Goal: Information Seeking & Learning: Learn about a topic

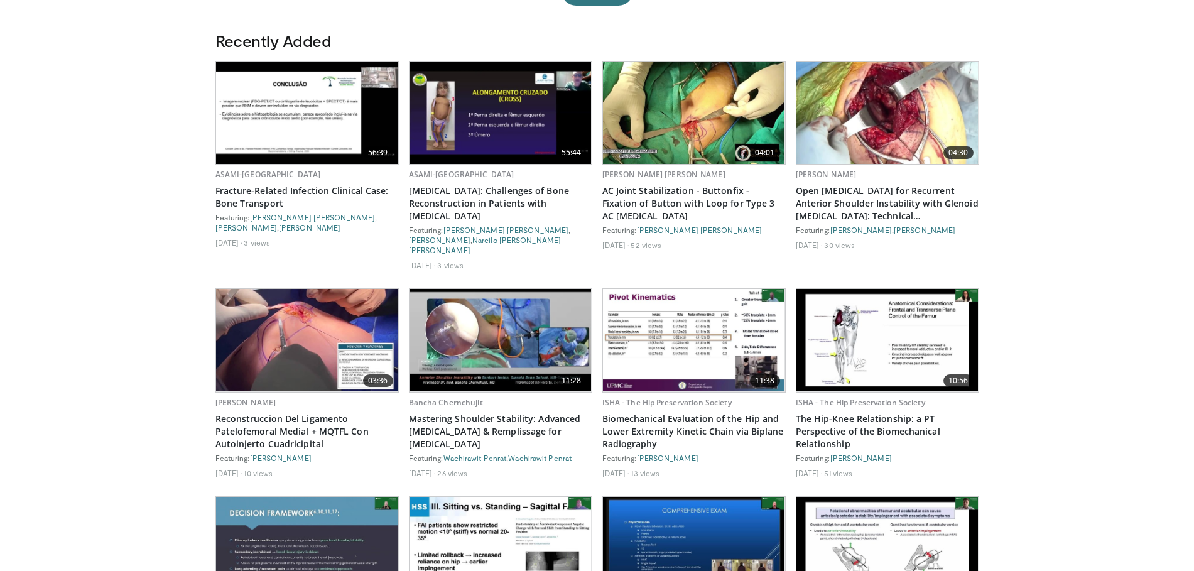
scroll to position [678, 0]
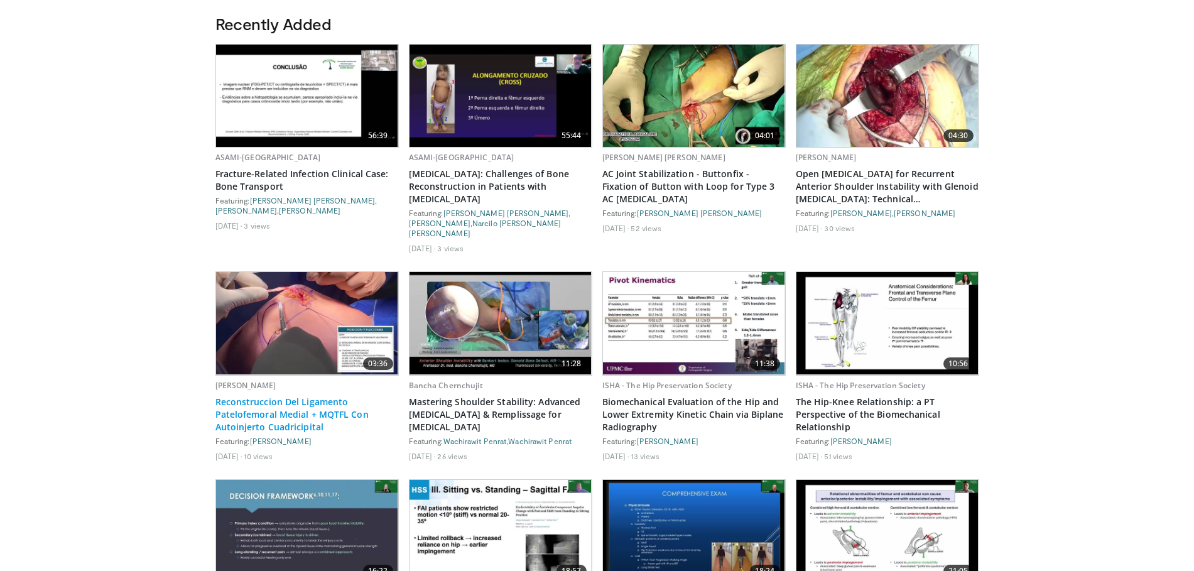
click at [270, 396] on link "Reconstruccion Del Ligamento Patelofemoral Medial + MQTFL Con Autoinjerto Cuadr…" at bounding box center [306, 415] width 183 height 38
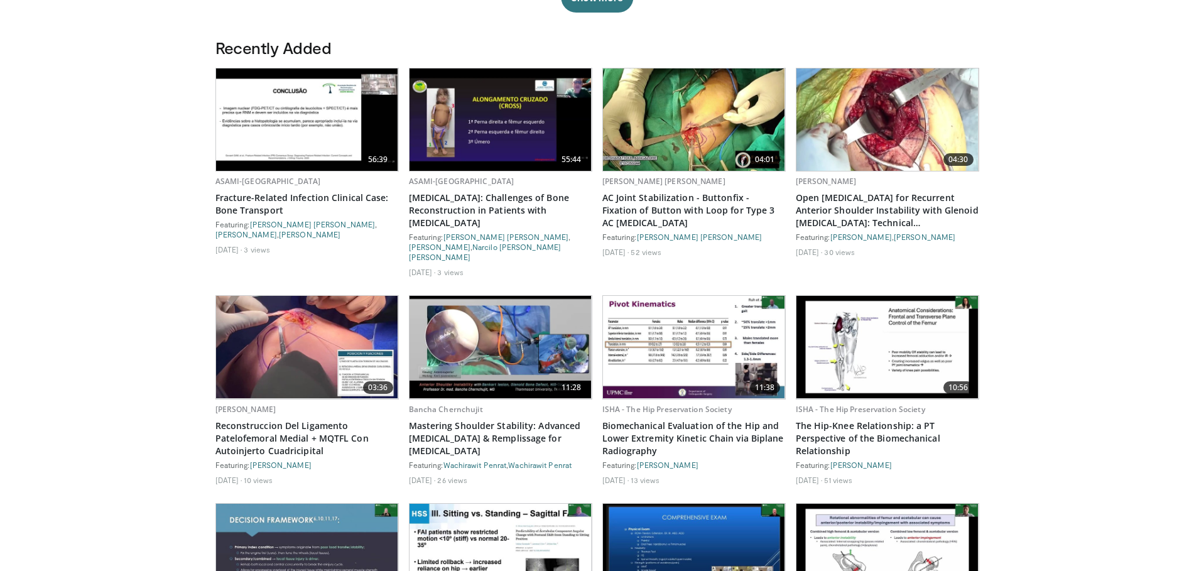
scroll to position [603, 0]
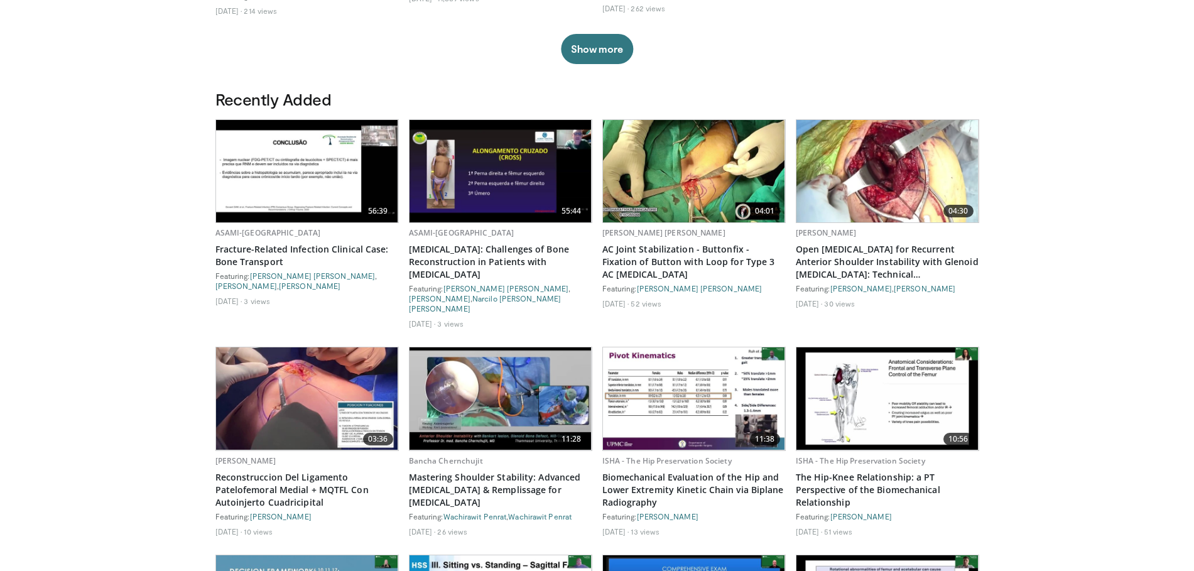
click at [307, 374] on img at bounding box center [307, 398] width 182 height 102
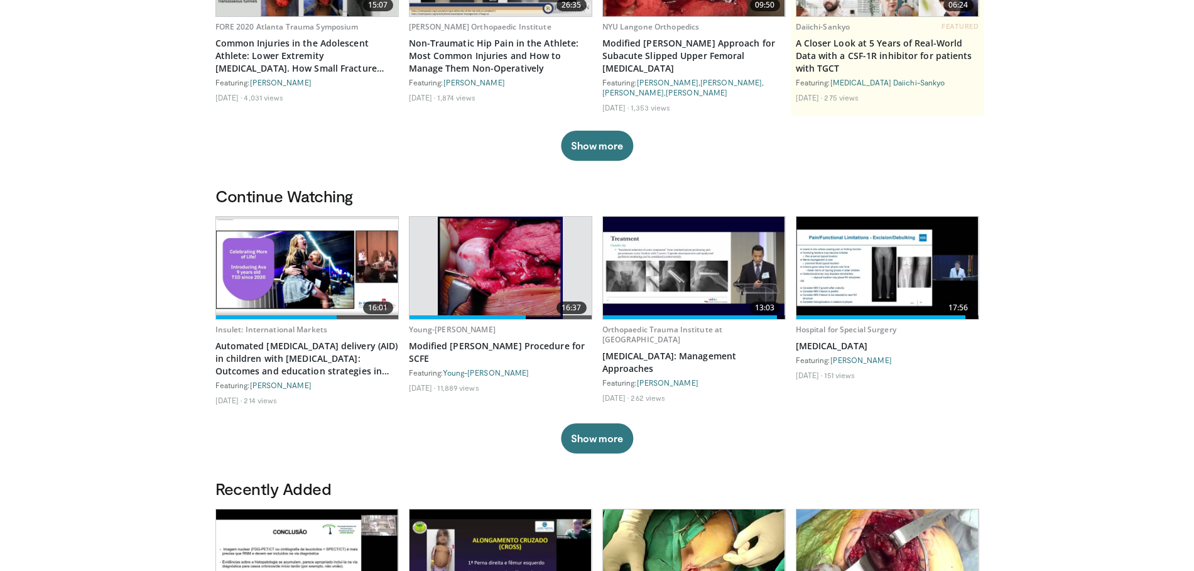
scroll to position [52, 0]
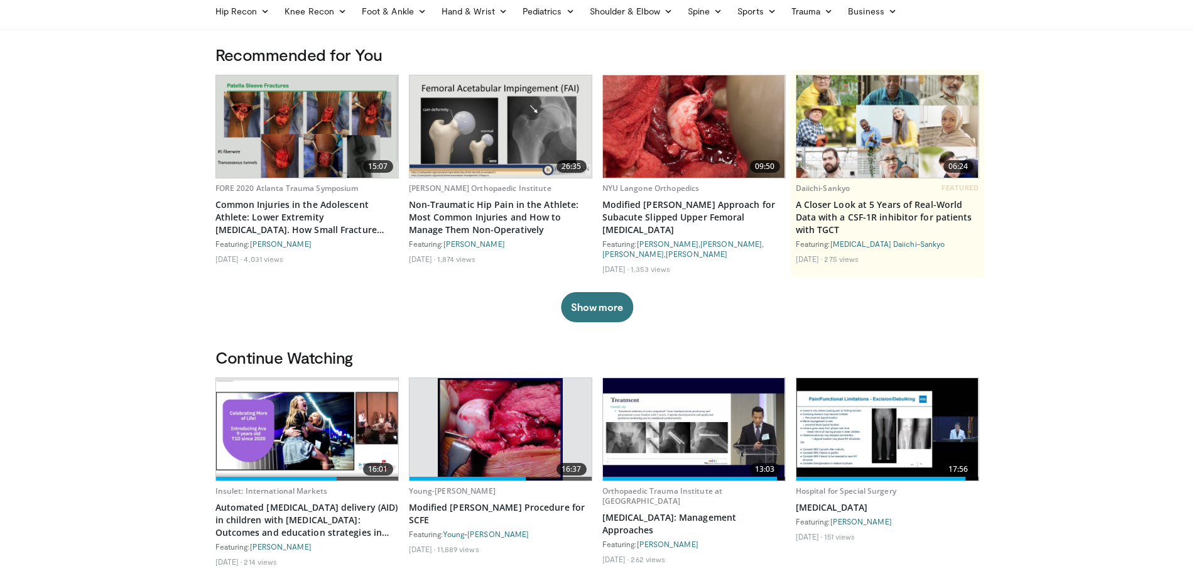
drag, startPoint x: 1076, startPoint y: 129, endPoint x: 1110, endPoint y: 68, distance: 70.1
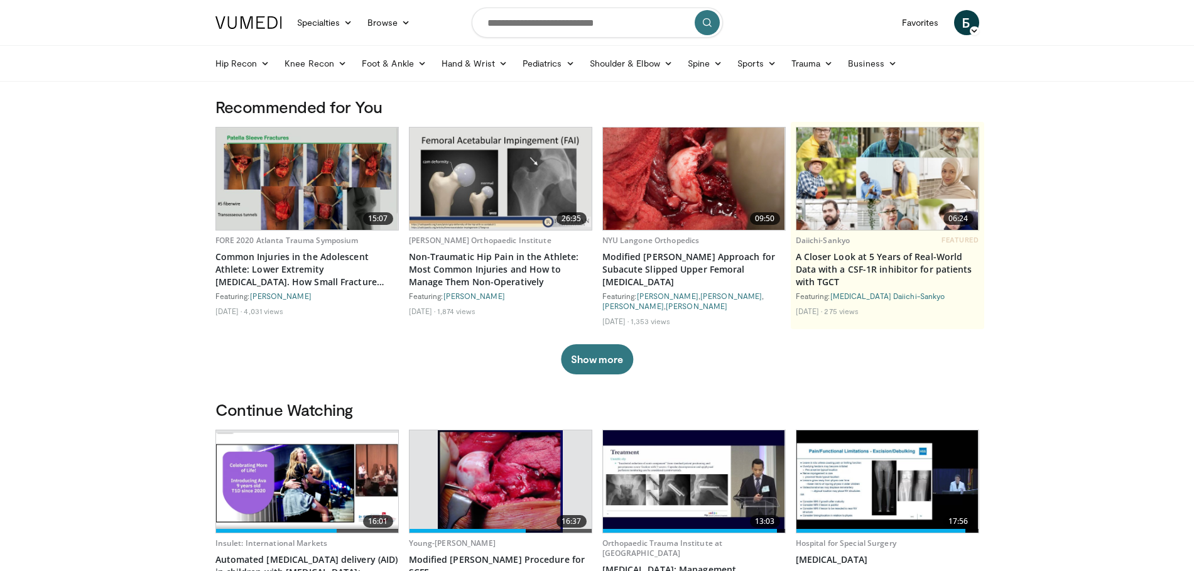
drag, startPoint x: 1072, startPoint y: 175, endPoint x: 1082, endPoint y: 123, distance: 52.6
drag, startPoint x: 739, startPoint y: 111, endPoint x: 64, endPoint y: 179, distance: 678.7
drag, startPoint x: 64, startPoint y: 179, endPoint x: 79, endPoint y: 126, distance: 55.3
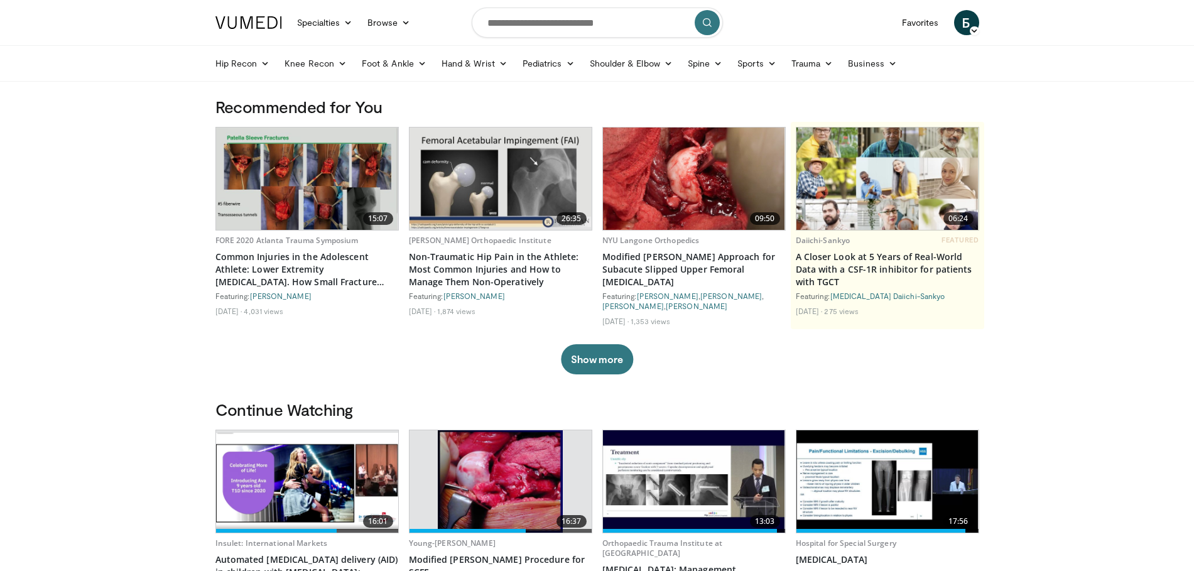
drag, startPoint x: 1073, startPoint y: 268, endPoint x: 1106, endPoint y: 130, distance: 141.4
drag, startPoint x: 114, startPoint y: 127, endPoint x: 80, endPoint y: 371, distance: 246.0
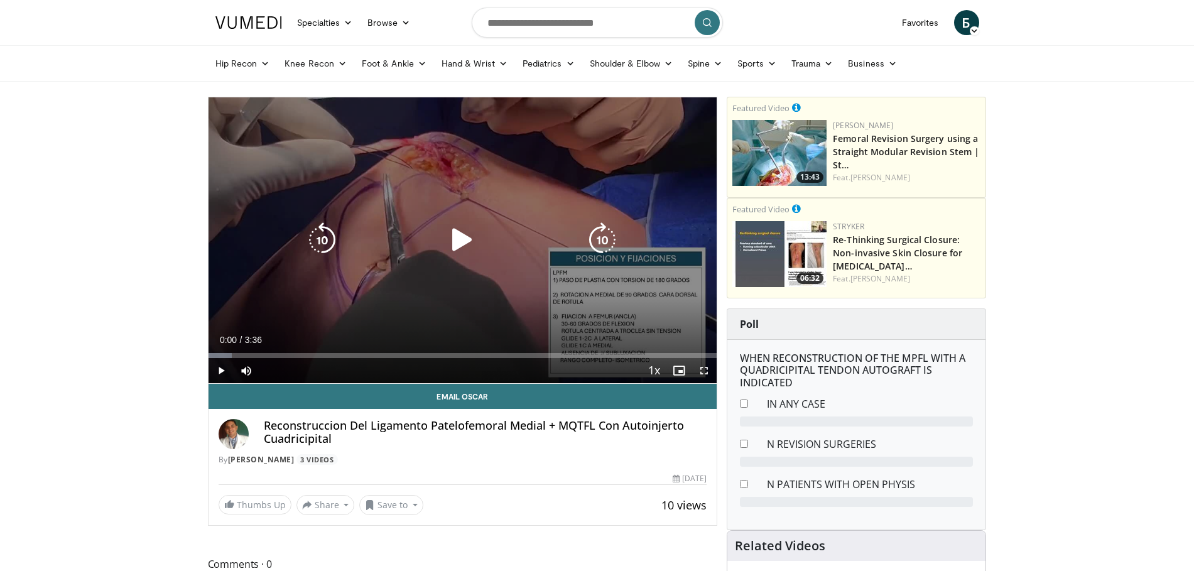
click at [459, 239] on icon "Video Player" at bounding box center [462, 239] width 35 height 35
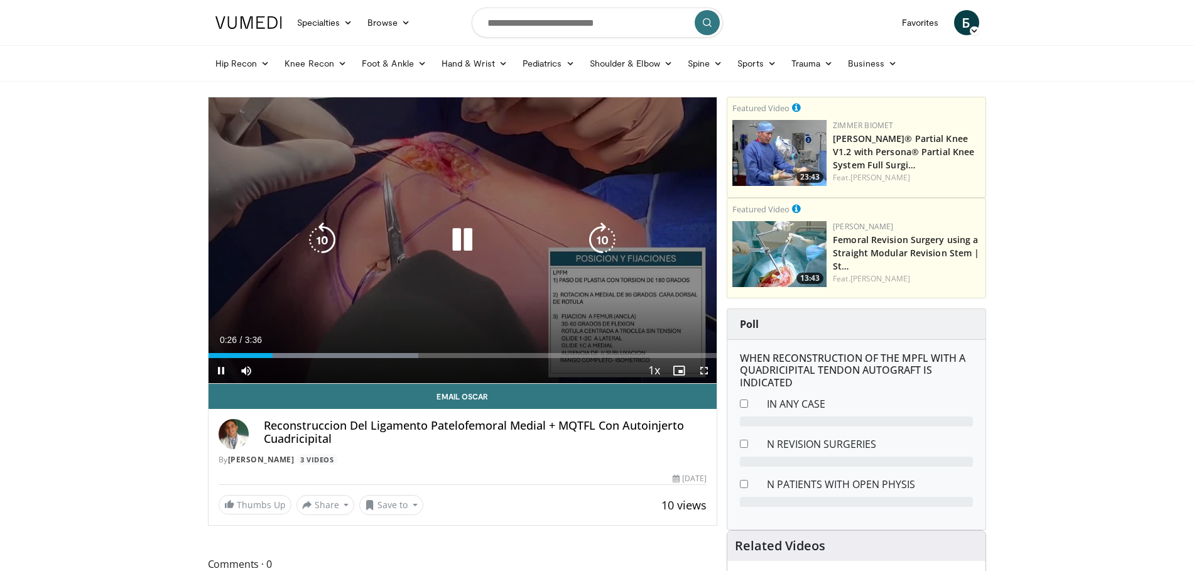
click at [466, 245] on icon "Video Player" at bounding box center [462, 239] width 35 height 35
click at [457, 226] on icon "Video Player" at bounding box center [462, 239] width 35 height 35
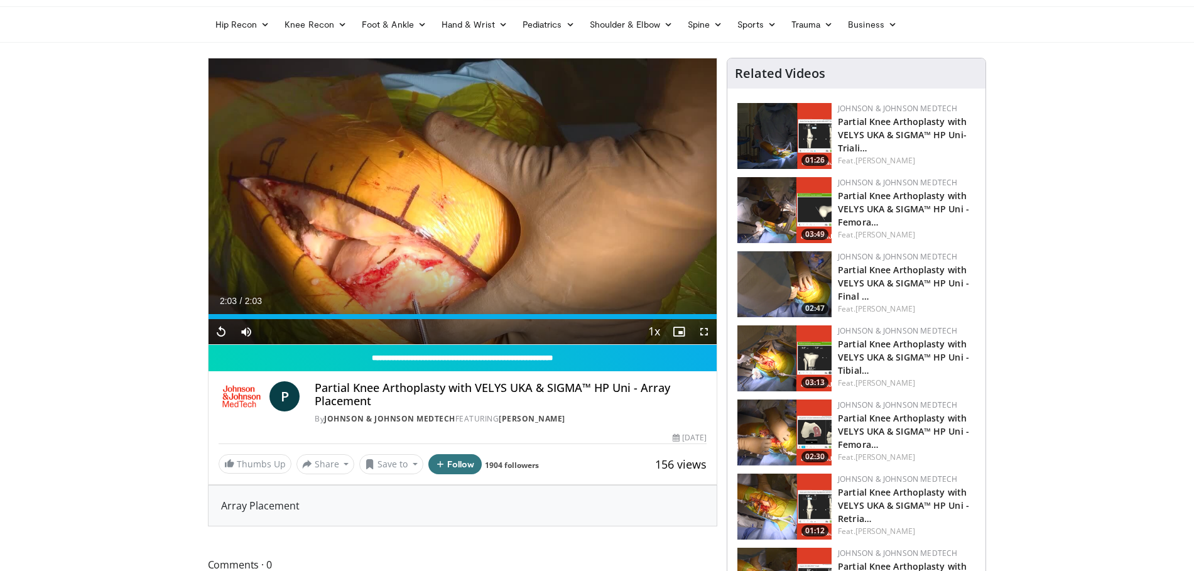
scroll to position [75, 0]
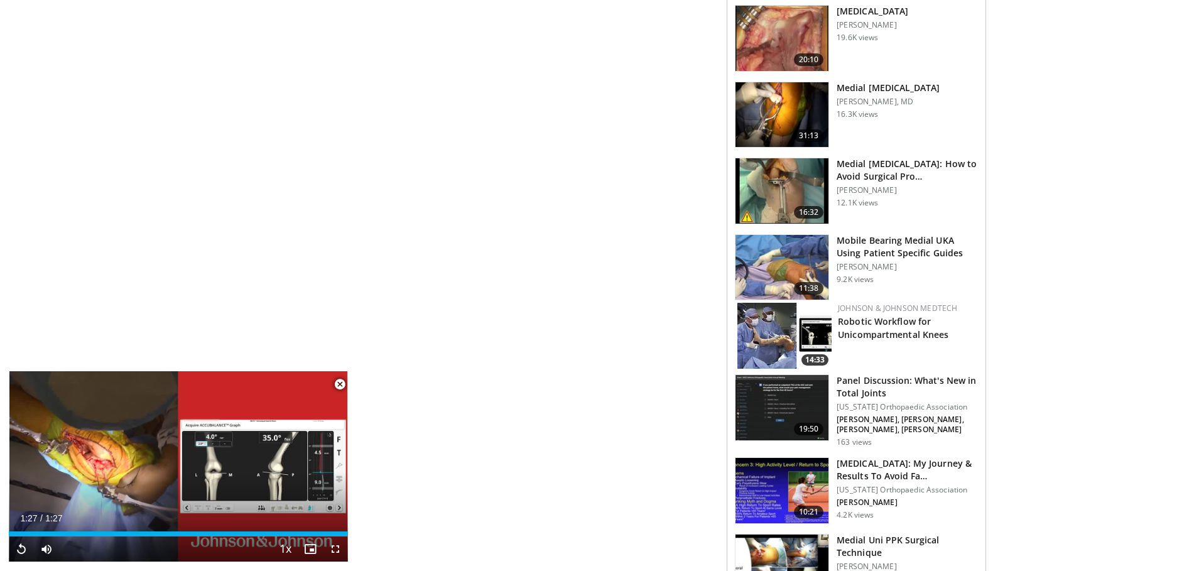
scroll to position [1055, 0]
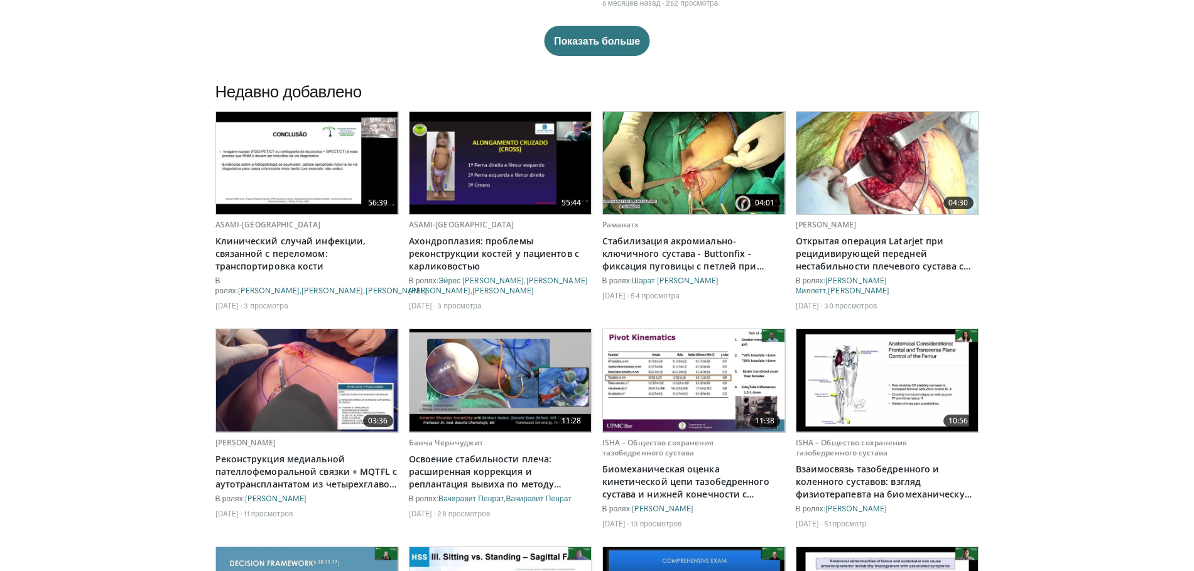
scroll to position [603, 0]
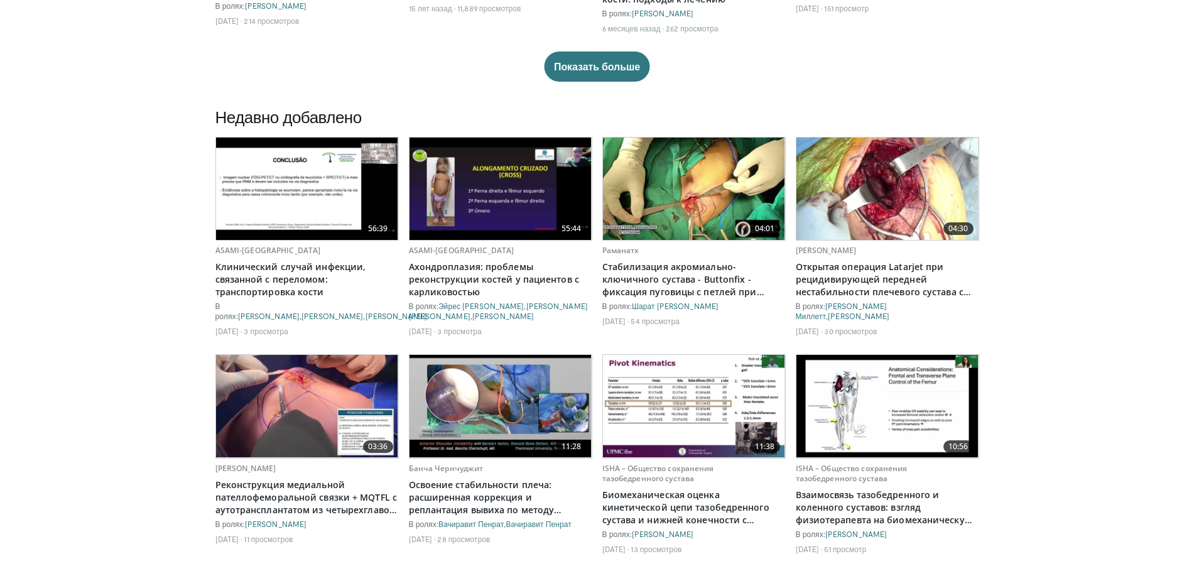
click at [689, 201] on img at bounding box center [694, 189] width 182 height 102
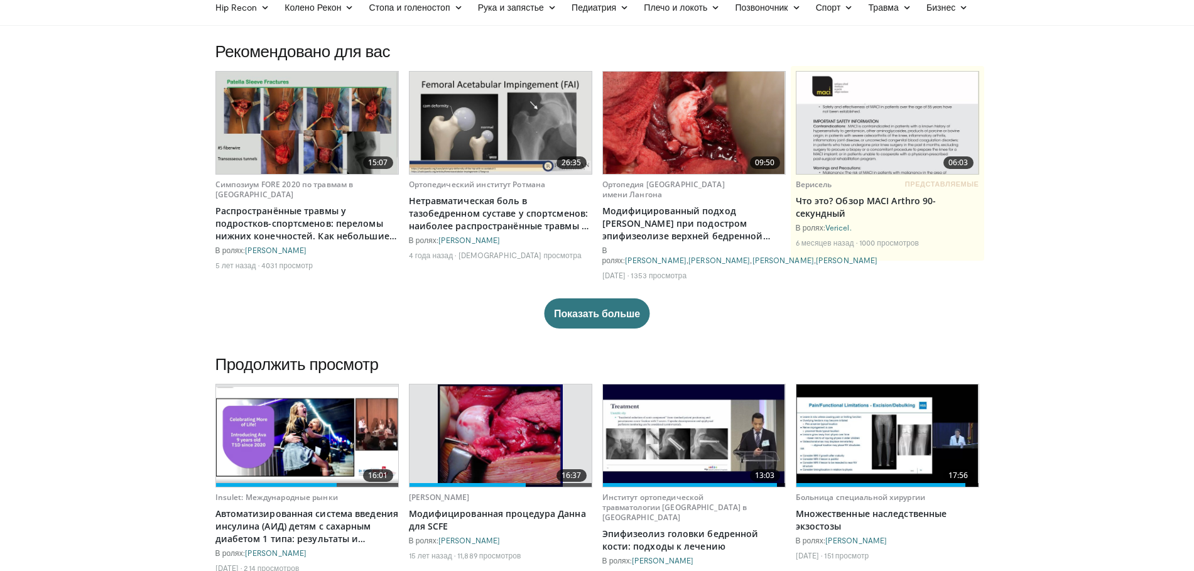
scroll to position [0, 0]
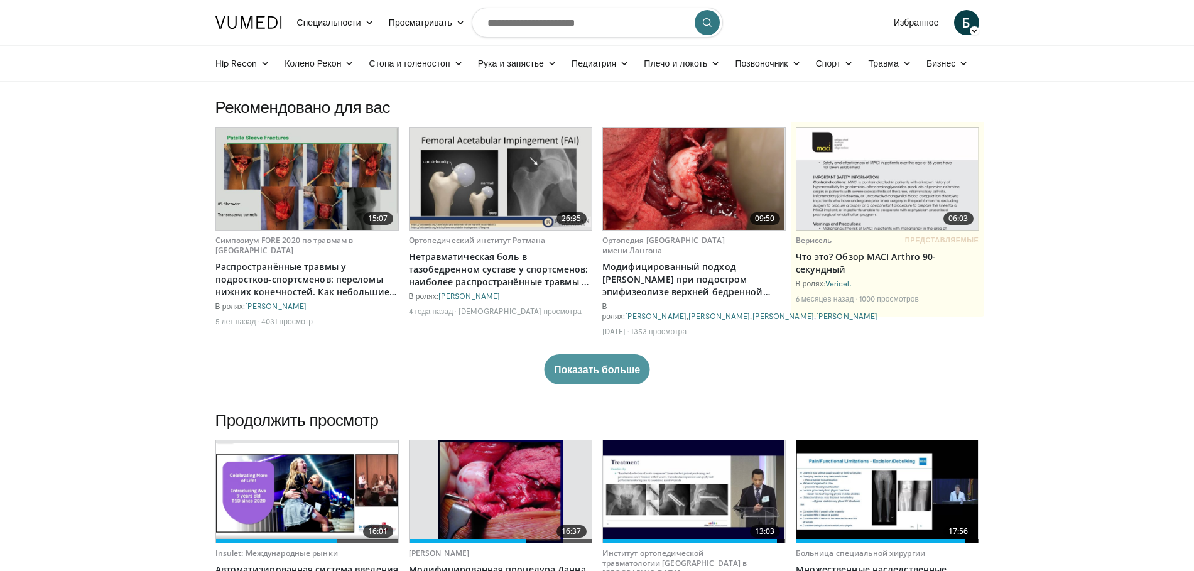
click at [618, 371] on font "Показать больше" at bounding box center [597, 369] width 86 height 12
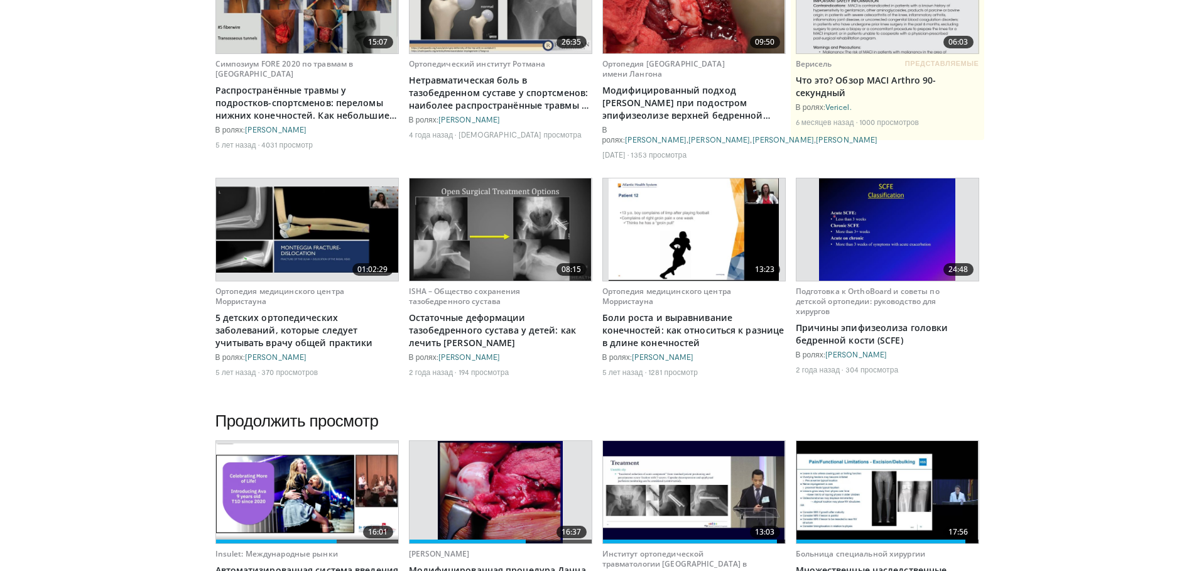
scroll to position [151, 0]
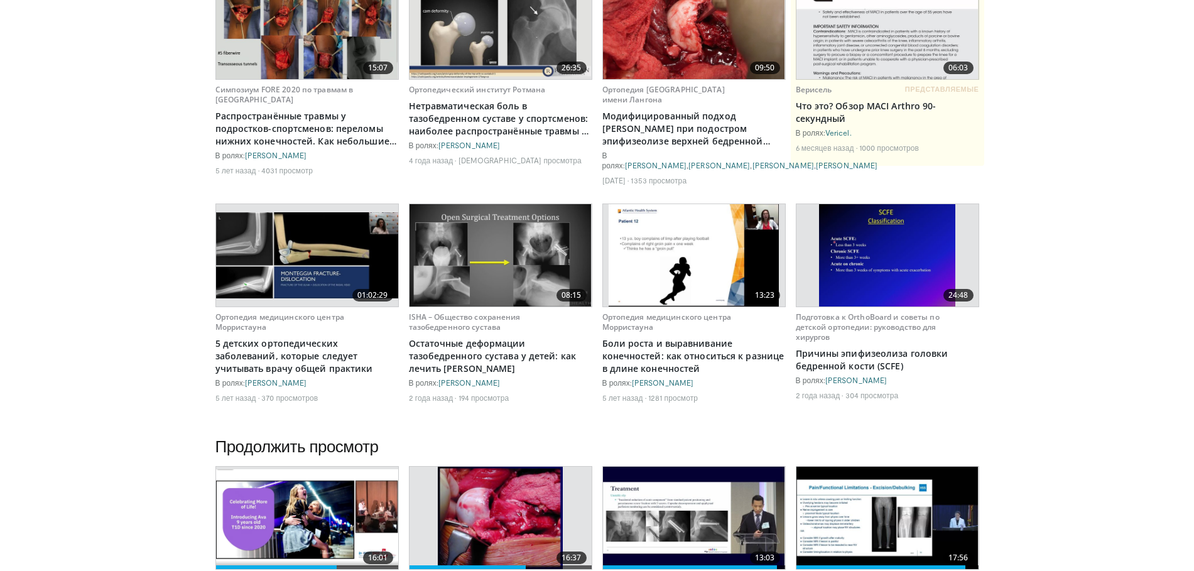
click at [319, 283] on img at bounding box center [307, 255] width 182 height 87
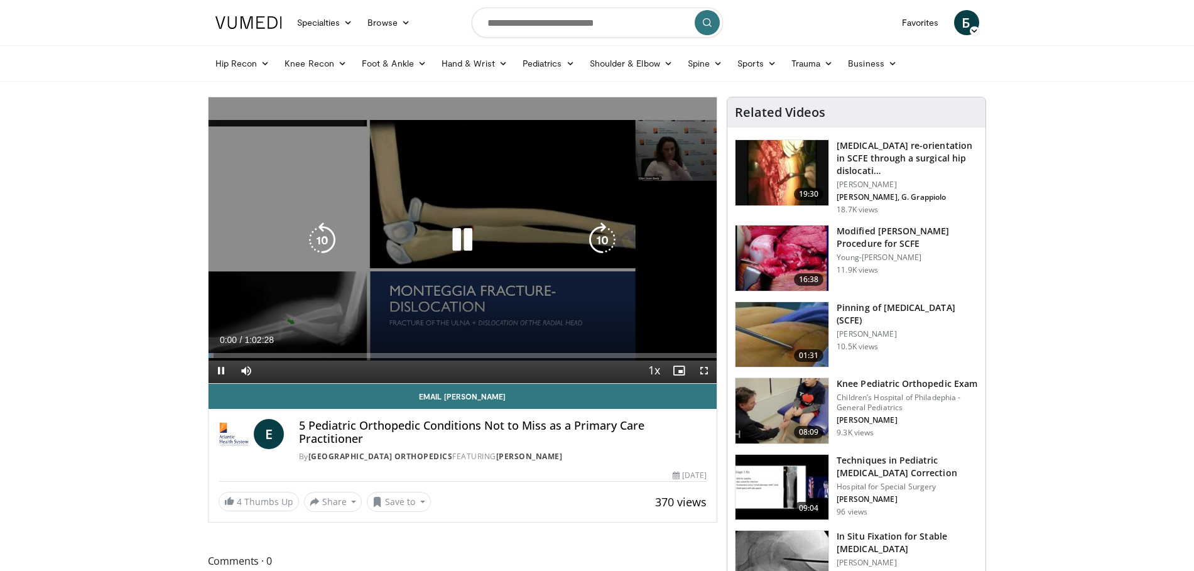
click at [467, 236] on icon "Video Player" at bounding box center [462, 239] width 35 height 35
click at [456, 247] on icon "Video Player" at bounding box center [462, 239] width 35 height 35
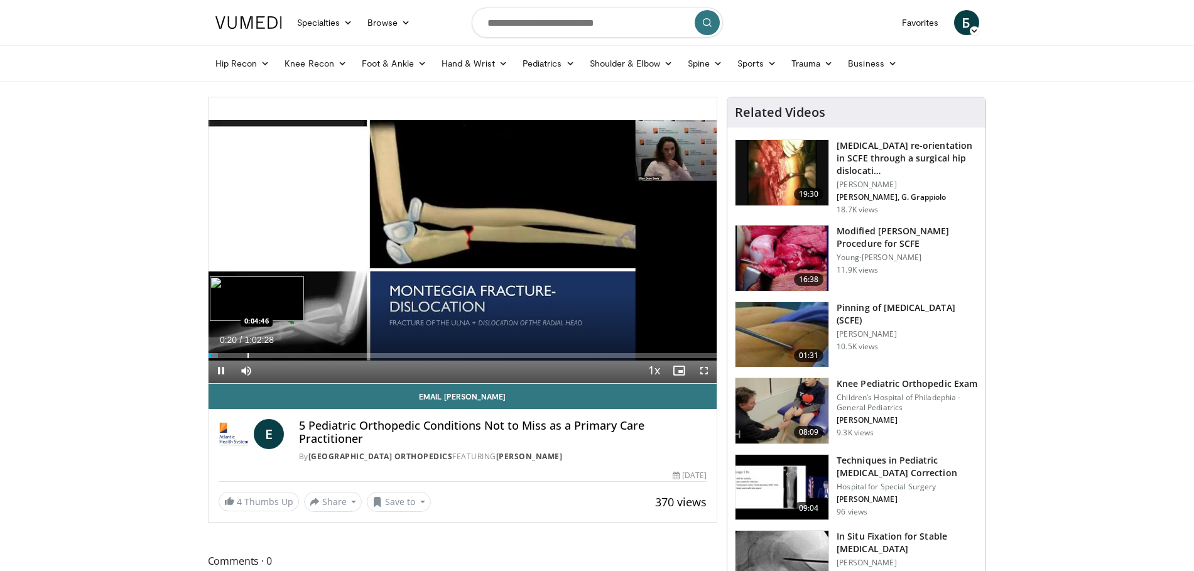
click at [248, 356] on div "Progress Bar" at bounding box center [248, 355] width 1 height 5
click at [266, 356] on div "Progress Bar" at bounding box center [266, 355] width 1 height 5
click at [278, 357] on div "Progress Bar" at bounding box center [278, 355] width 1 height 5
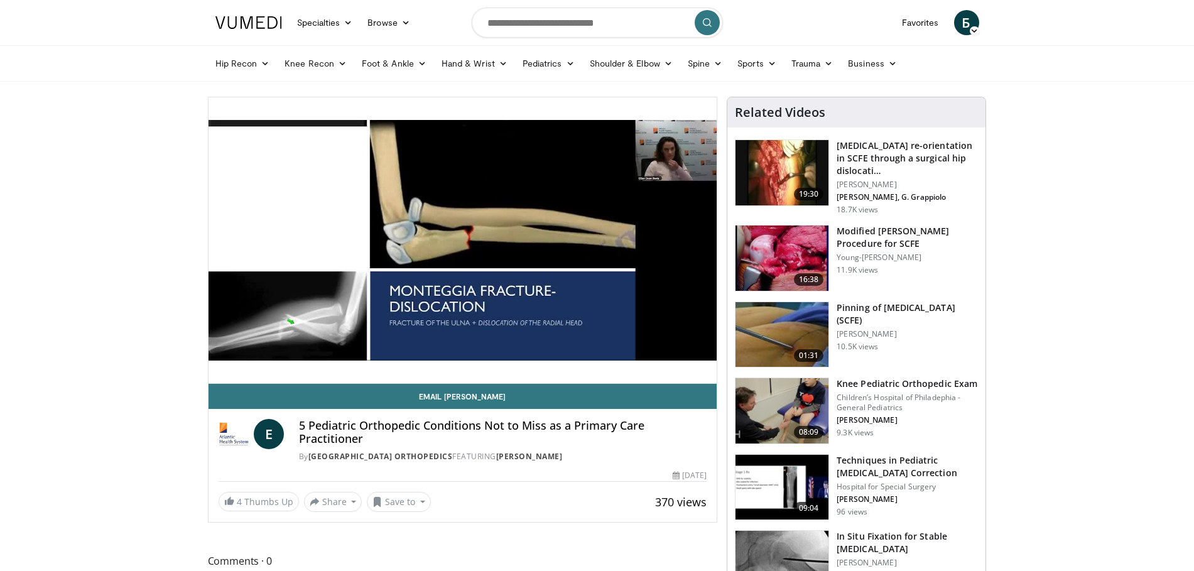
click at [286, 357] on div "10 seconds Tap to unmute" at bounding box center [463, 240] width 509 height 286
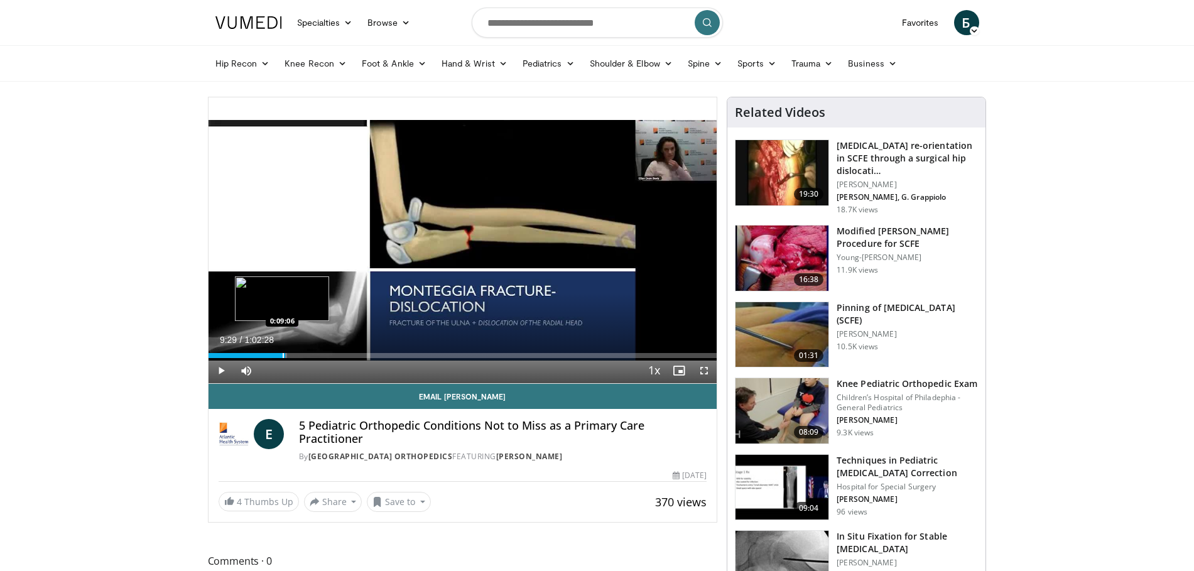
click at [286, 357] on div "Progress Bar" at bounding box center [281, 355] width 11 height 5
click at [291, 357] on div "Progress Bar" at bounding box center [291, 355] width 1 height 5
click at [295, 354] on div "Progress Bar" at bounding box center [295, 355] width 1 height 5
click at [298, 354] on div "Progress Bar" at bounding box center [298, 355] width 1 height 5
click at [301, 354] on div "Progress Bar" at bounding box center [299, 355] width 13 height 5
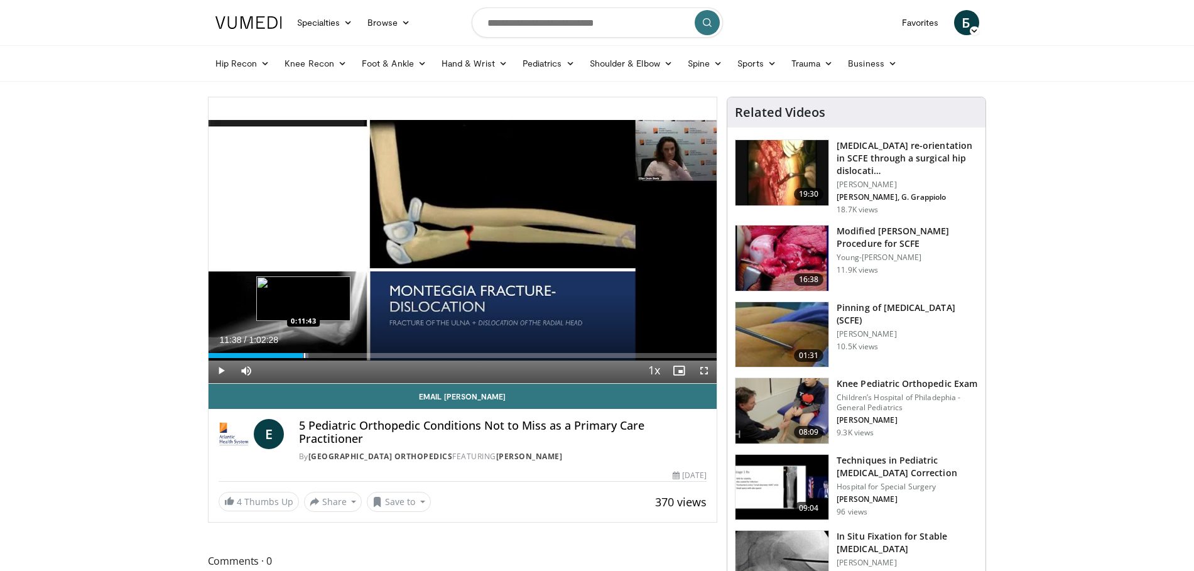
click at [304, 354] on div "Progress Bar" at bounding box center [304, 355] width 1 height 5
click at [308, 356] on div "Progress Bar" at bounding box center [308, 355] width 1 height 5
click at [311, 356] on div "Progress Bar" at bounding box center [311, 355] width 1 height 5
click at [313, 356] on div "Progress Bar" at bounding box center [313, 355] width 1 height 5
click at [316, 356] on div "Progress Bar" at bounding box center [316, 355] width 1 height 5
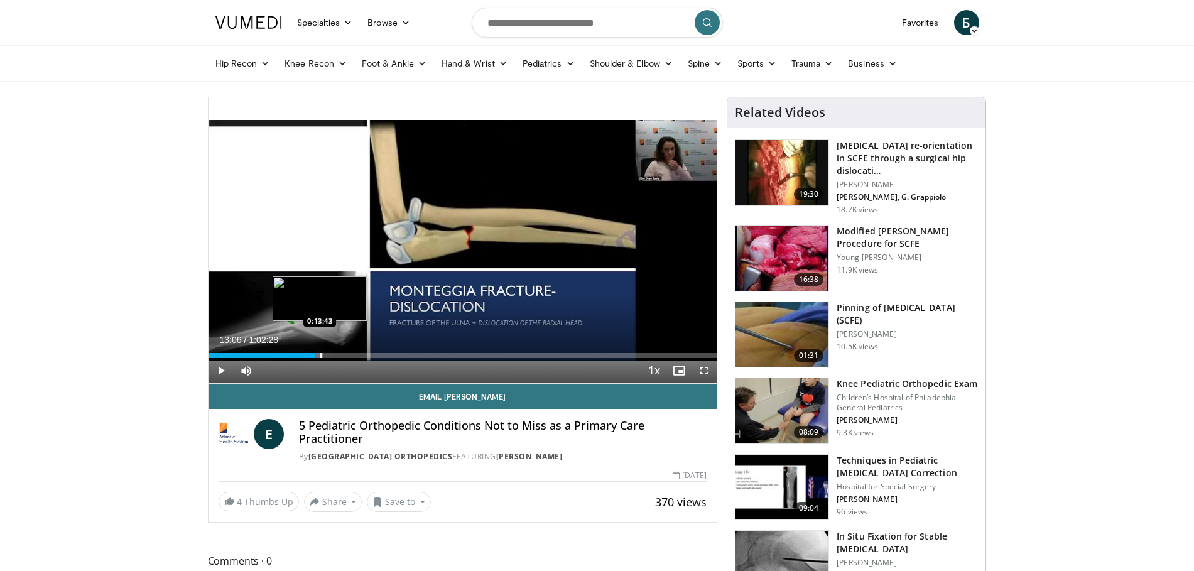
click at [320, 356] on div "Progress Bar" at bounding box center [320, 355] width 1 height 5
click at [324, 356] on div "Progress Bar" at bounding box center [324, 355] width 1 height 5
click at [332, 356] on div "Progress Bar" at bounding box center [332, 355] width 1 height 5
click at [333, 356] on div "Progress Bar" at bounding box center [333, 355] width 1 height 5
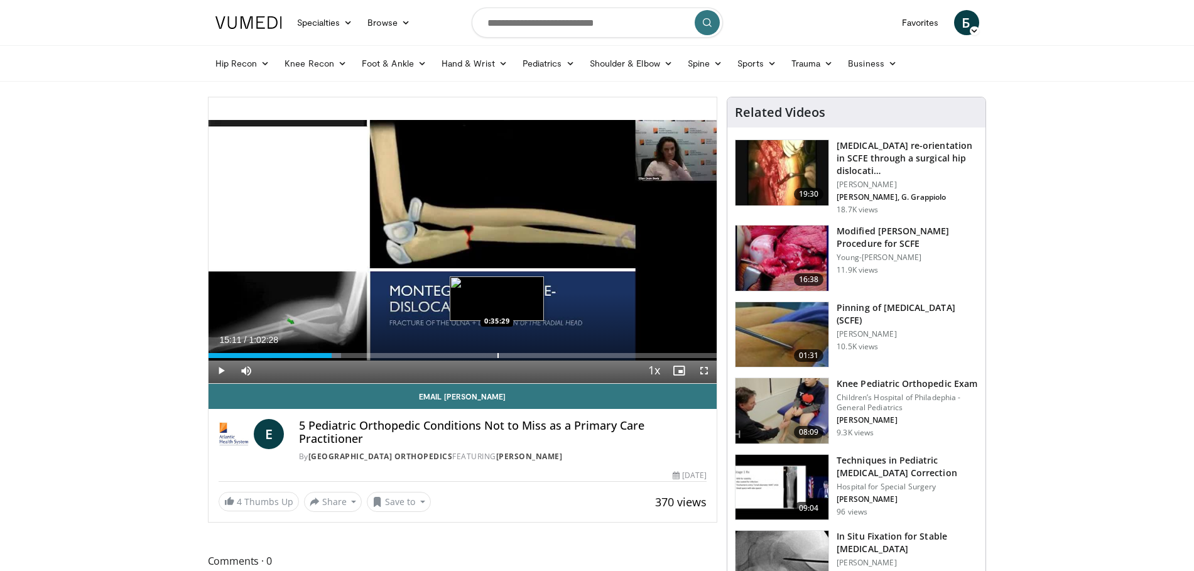
click at [498, 355] on div "Progress Bar" at bounding box center [498, 355] width 1 height 5
click at [504, 354] on div "Progress Bar" at bounding box center [504, 355] width 1 height 5
click at [506, 357] on div "Progress Bar" at bounding box center [506, 355] width 1 height 5
click at [511, 356] on div "Progress Bar" at bounding box center [511, 355] width 1 height 5
click at [513, 356] on div "Progress Bar" at bounding box center [513, 355] width 1 height 5
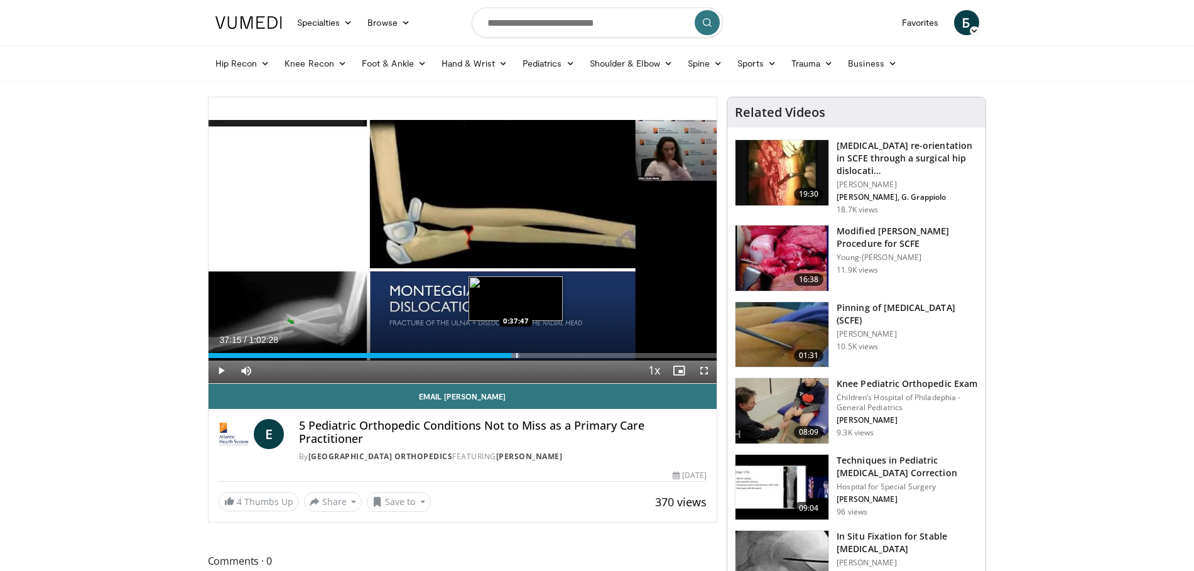
click at [516, 356] on div "Progress Bar" at bounding box center [516, 355] width 1 height 5
click at [518, 356] on div "Progress Bar" at bounding box center [518, 355] width 1 height 5
click at [523, 356] on div "Progress Bar" at bounding box center [518, 355] width 11 height 5
click at [526, 356] on div "Progress Bar" at bounding box center [524, 355] width 13 height 5
click at [528, 356] on div "Progress Bar" at bounding box center [528, 355] width 1 height 5
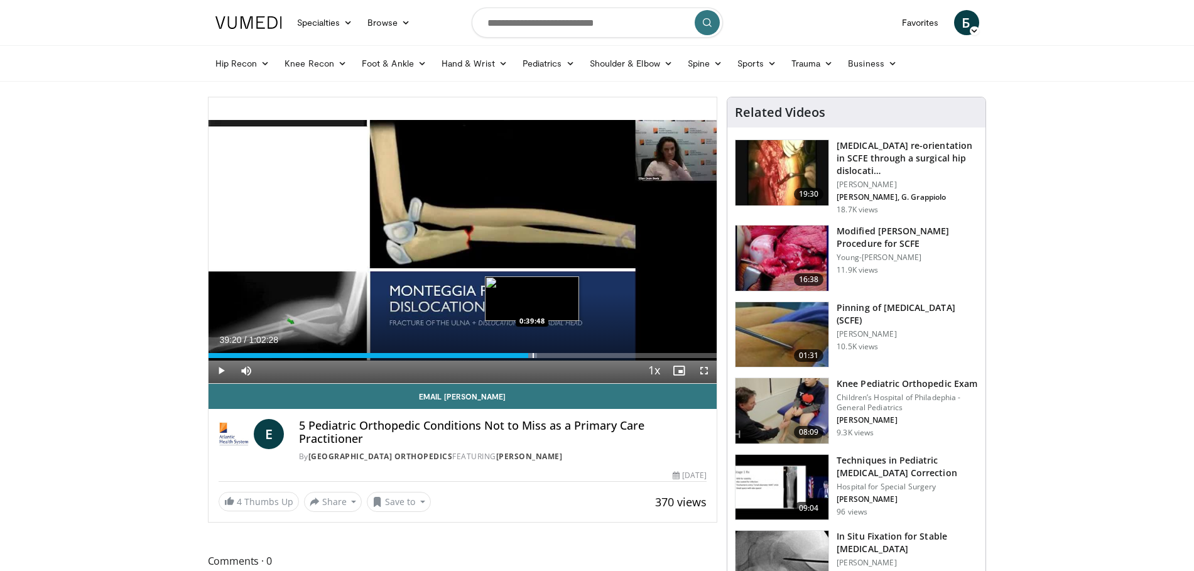
click at [533, 355] on div "Progress Bar" at bounding box center [533, 355] width 1 height 5
click at [535, 354] on div "Progress Bar" at bounding box center [535, 355] width 1 height 5
click at [538, 356] on div "Progress Bar" at bounding box center [538, 355] width 1 height 5
click at [542, 356] on div "Progress Bar" at bounding box center [542, 355] width 1 height 5
click at [544, 356] on div "Progress Bar" at bounding box center [544, 355] width 1 height 5
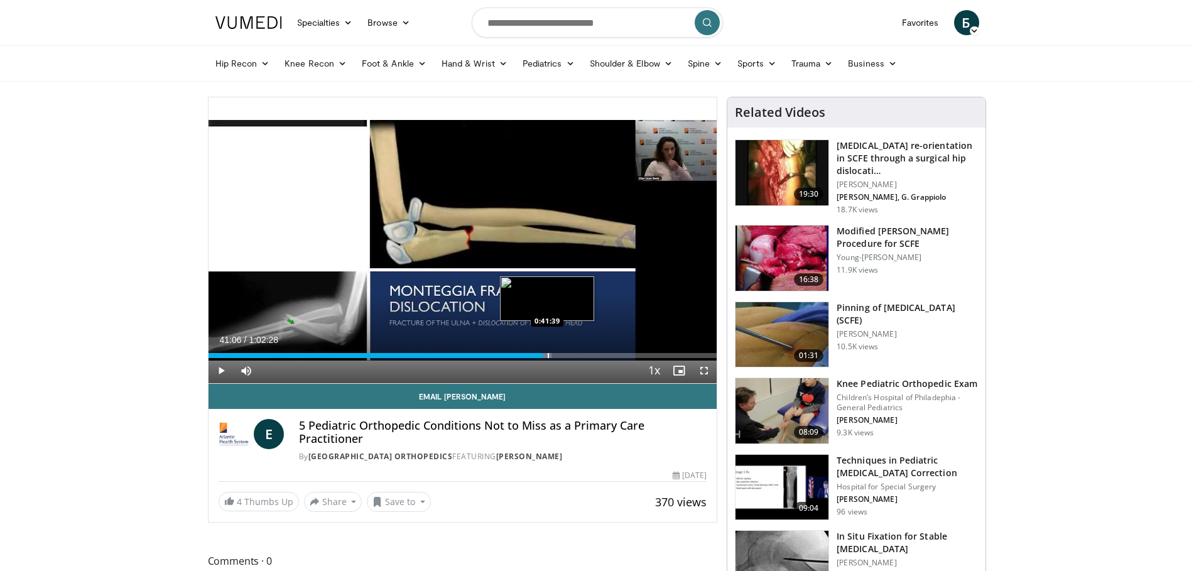
click at [548, 356] on div "Progress Bar" at bounding box center [548, 355] width 1 height 5
click at [553, 356] on div "Progress Bar" at bounding box center [553, 355] width 1 height 5
click at [602, 354] on div "Progress Bar" at bounding box center [602, 355] width 1 height 5
click at [607, 357] on div "Progress Bar" at bounding box center [607, 355] width 1 height 5
click at [615, 356] on div "Progress Bar" at bounding box center [615, 355] width 1 height 5
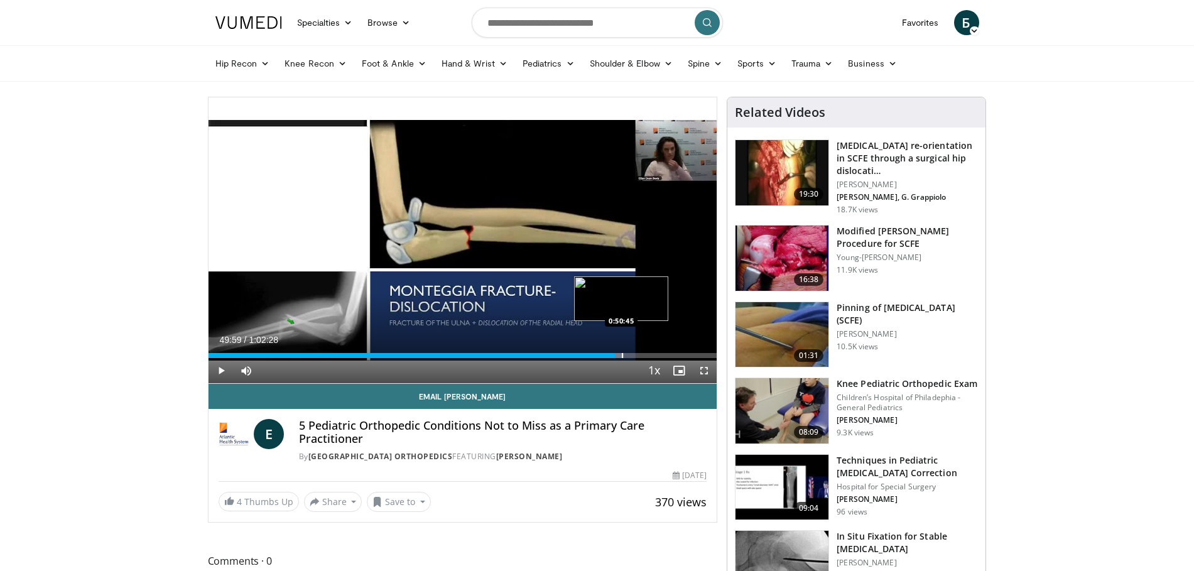
click at [622, 356] on div "Progress Bar" at bounding box center [622, 355] width 1 height 5
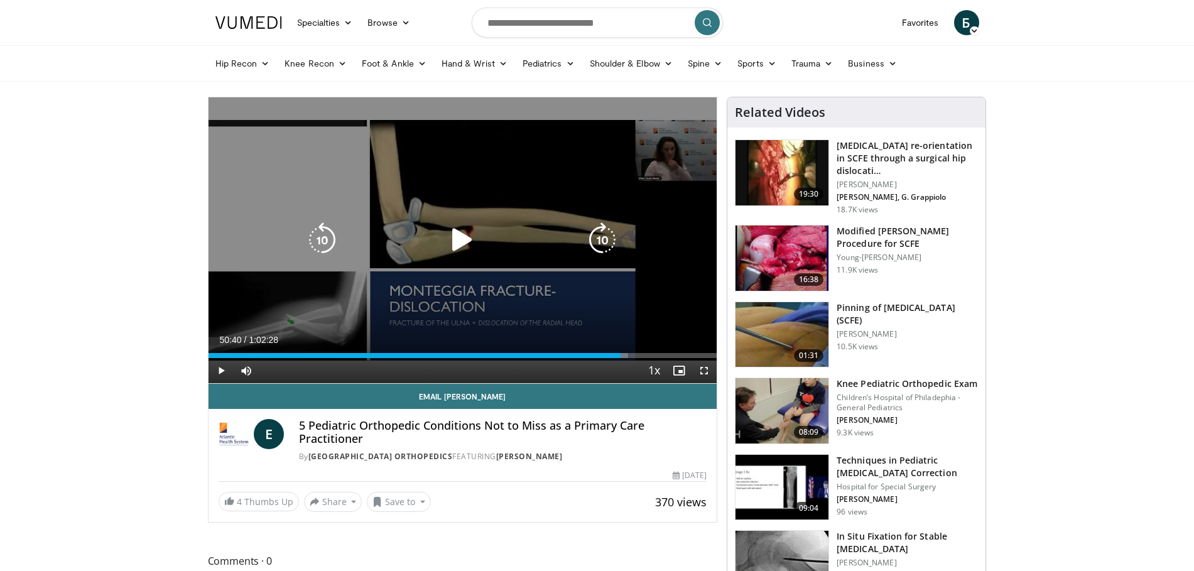
click at [464, 242] on icon "Video Player" at bounding box center [462, 239] width 35 height 35
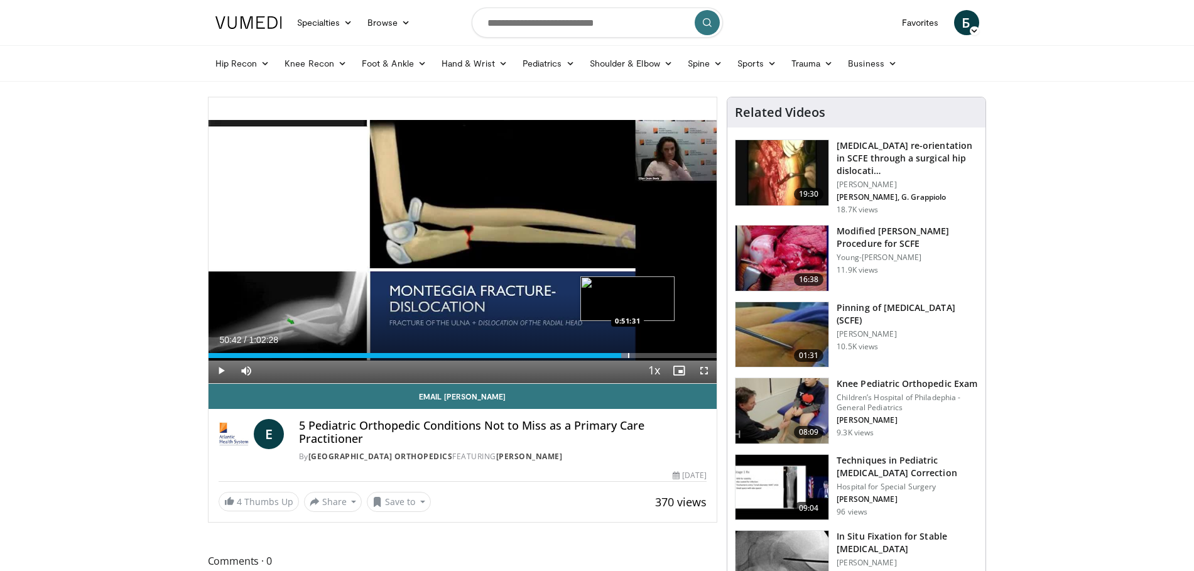
click at [628, 357] on div "Progress Bar" at bounding box center [628, 355] width 1 height 5
click at [632, 357] on div "Progress Bar" at bounding box center [632, 355] width 1 height 5
click at [635, 355] on div "Progress Bar" at bounding box center [635, 355] width 1 height 5
click at [641, 357] on div "Progress Bar" at bounding box center [641, 355] width 1 height 5
click at [650, 357] on div "Progress Bar" at bounding box center [650, 355] width 1 height 5
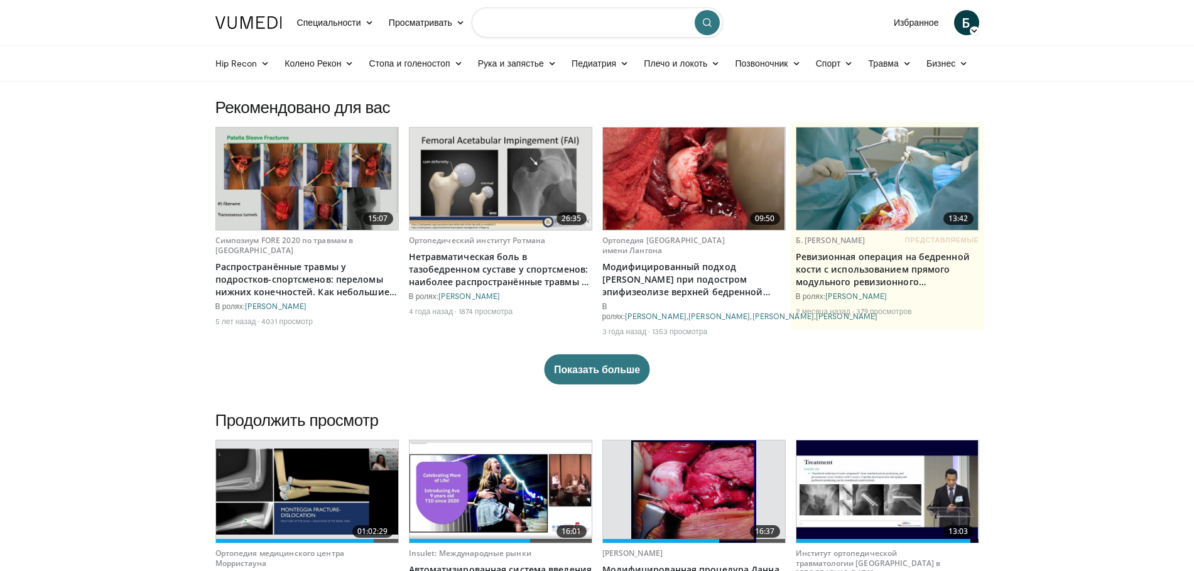
click at [523, 24] on input "Поиск тем, вмешательств" at bounding box center [597, 23] width 251 height 30
type input "*****"
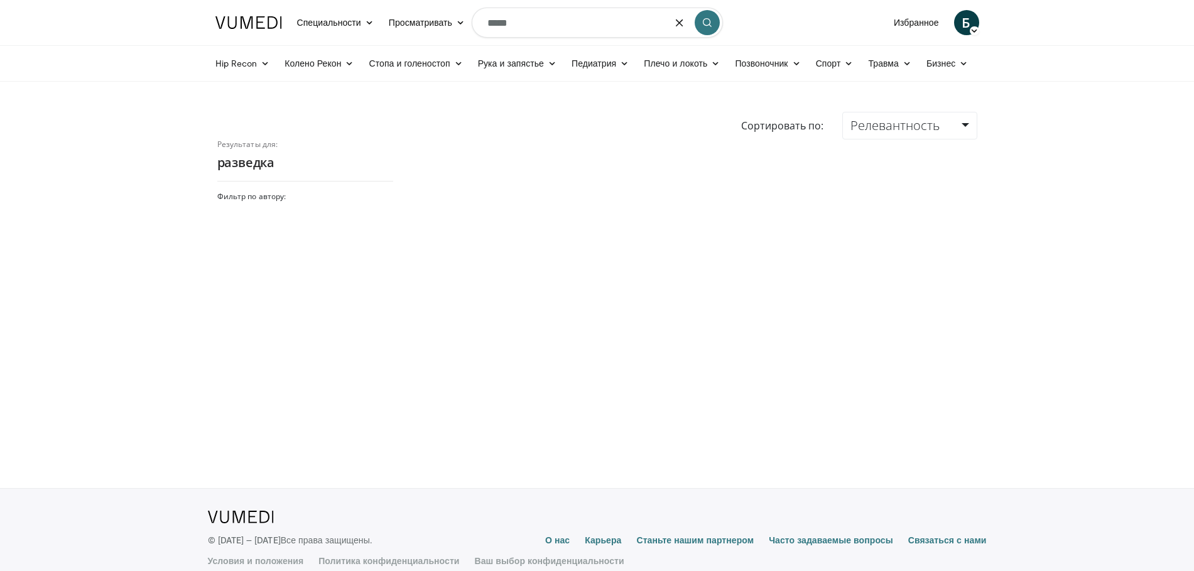
click at [568, 25] on input "*****" at bounding box center [597, 23] width 251 height 30
type input "*"
click at [623, 67] on icon at bounding box center [624, 63] width 9 height 9
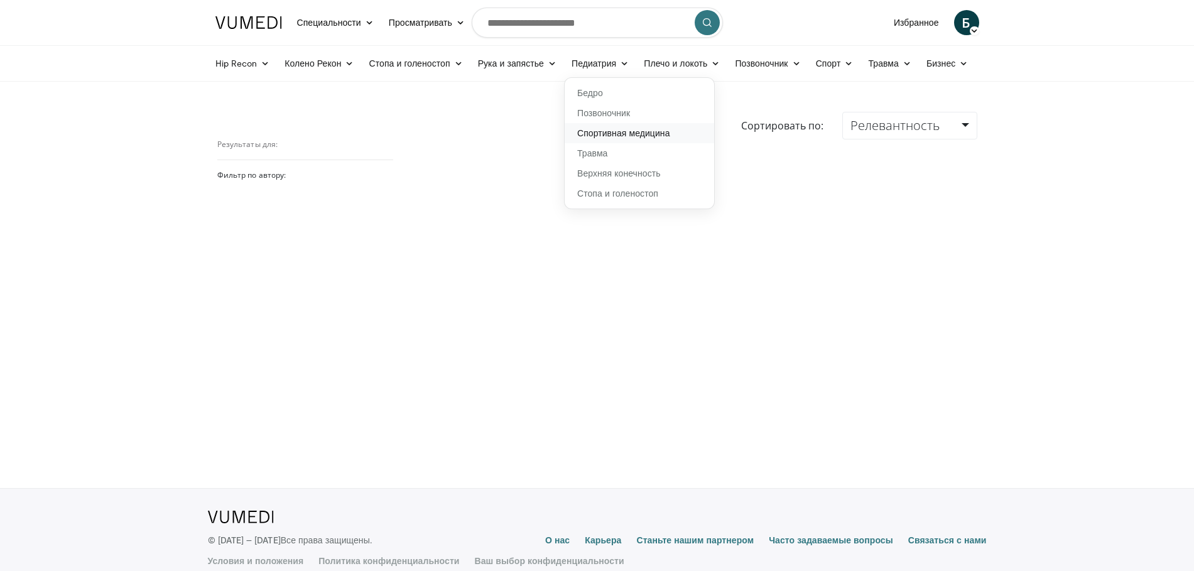
click at [613, 131] on font "Спортивная медицина" at bounding box center [623, 133] width 93 height 11
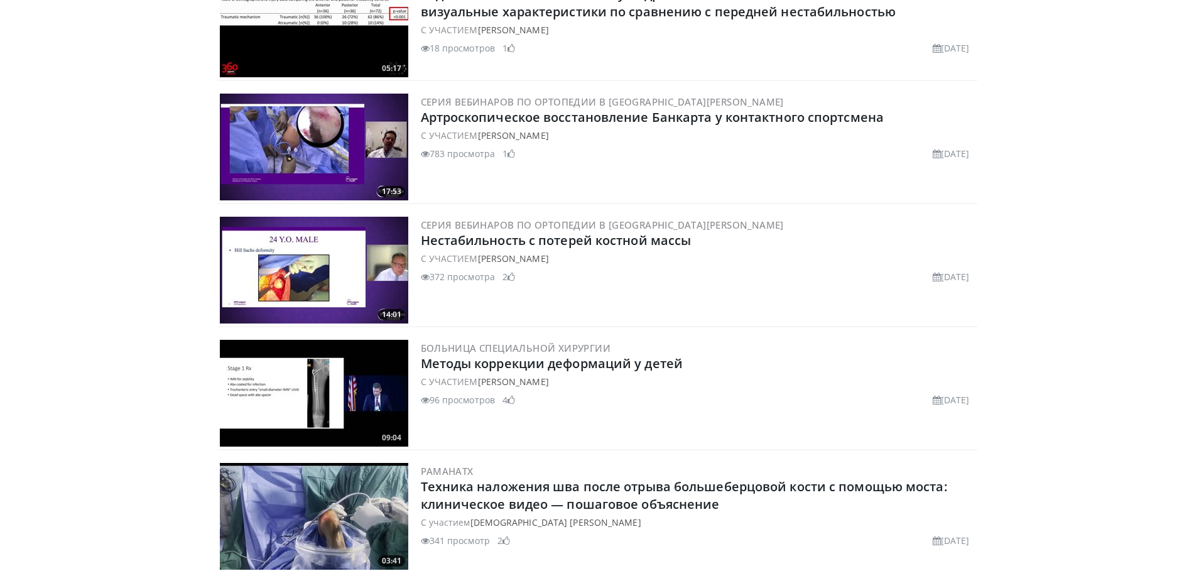
scroll to position [1357, 0]
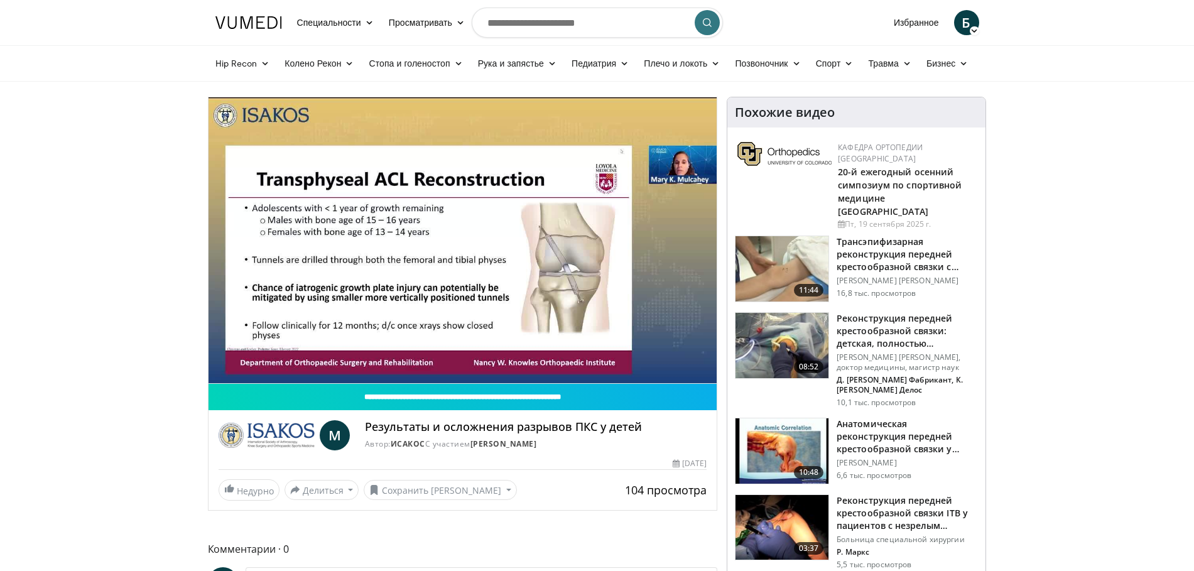
click at [779, 263] on img at bounding box center [782, 268] width 93 height 65
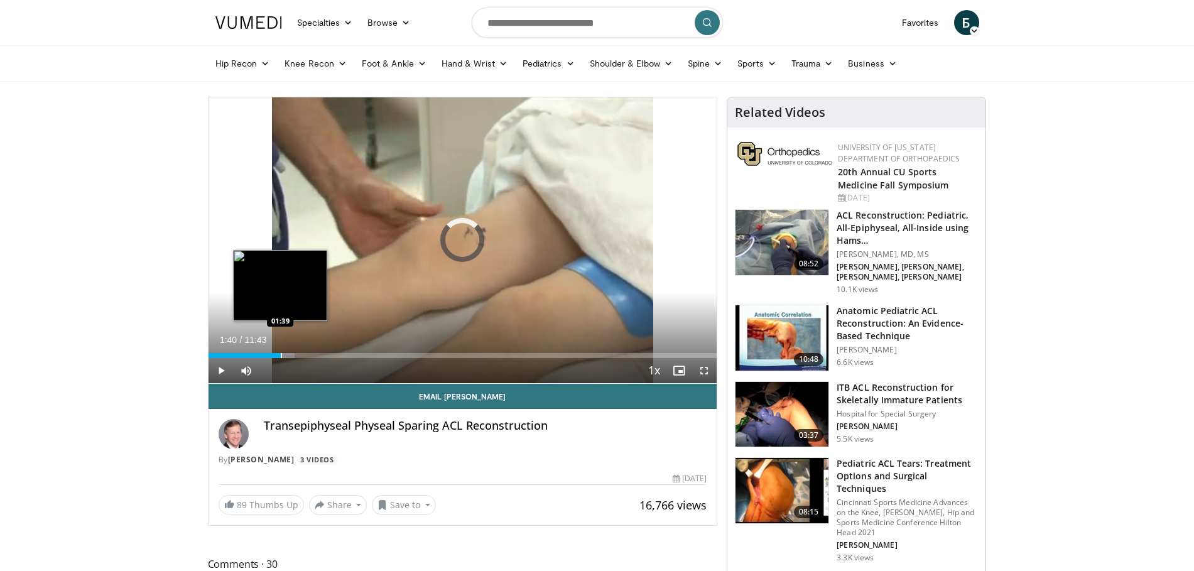
click at [281, 356] on div "Progress Bar" at bounding box center [281, 355] width 1 height 5
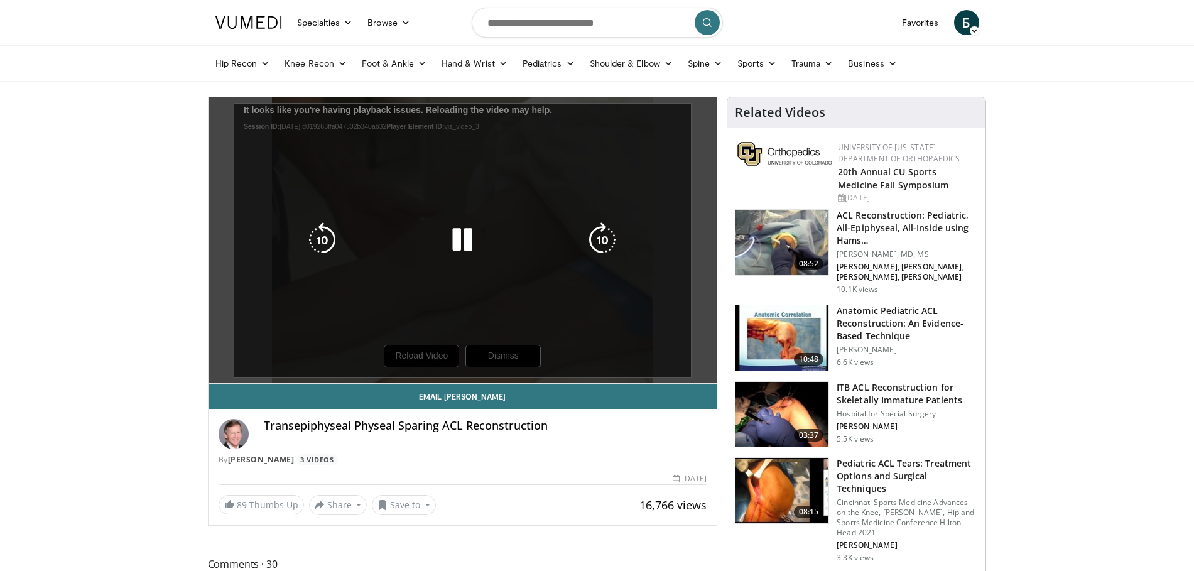
click at [462, 247] on icon "Video Player" at bounding box center [462, 239] width 35 height 35
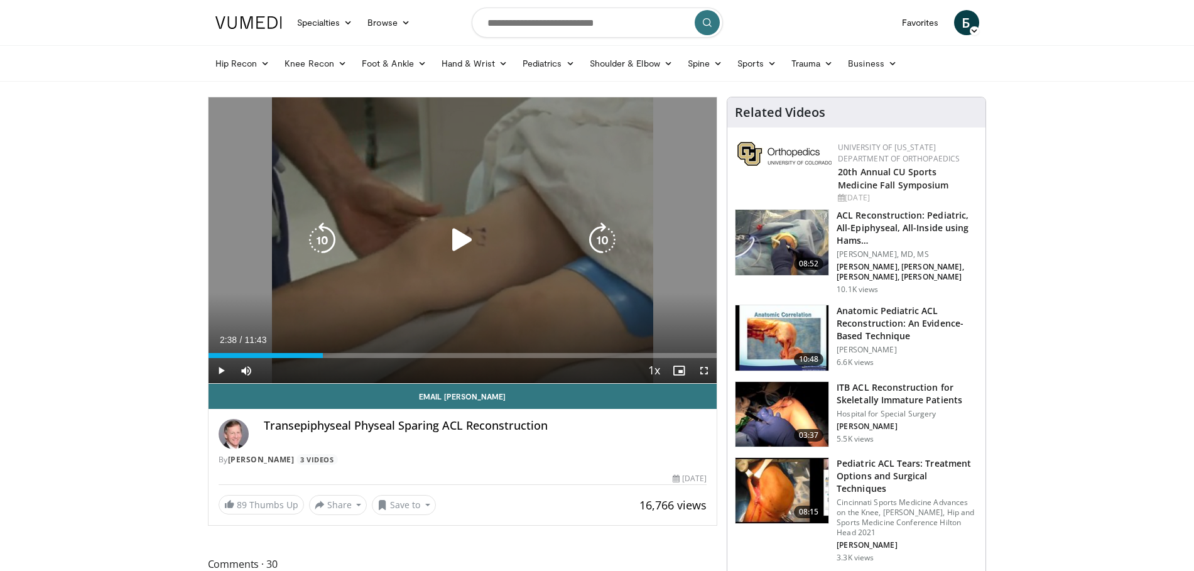
click at [462, 247] on icon "Video Player" at bounding box center [462, 239] width 35 height 35
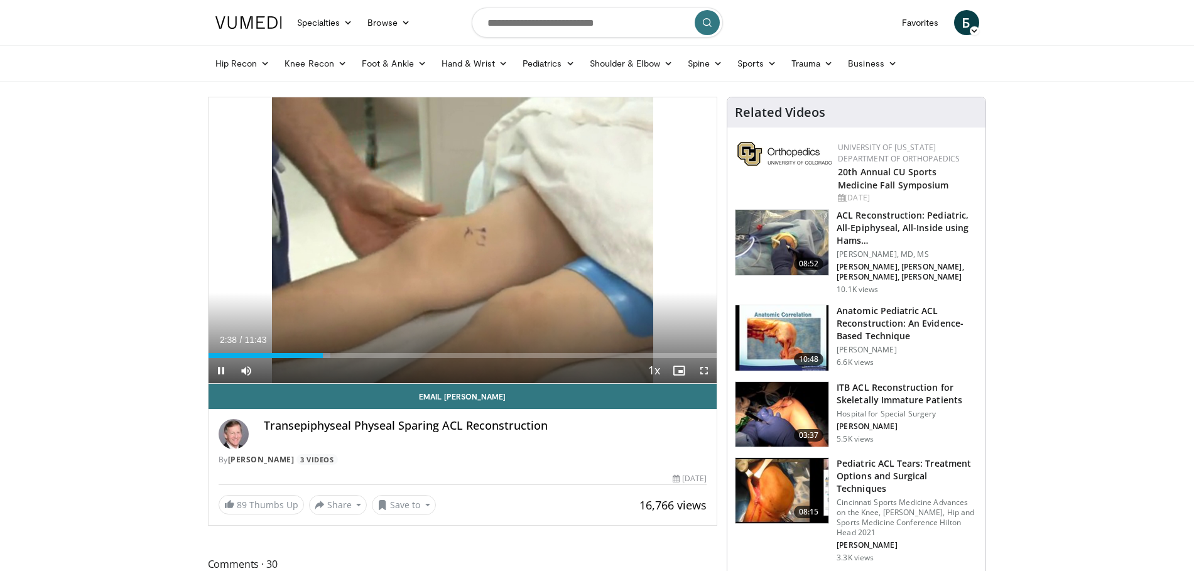
click at [462, 246] on div "10 seconds Tap to unmute" at bounding box center [463, 240] width 509 height 286
